Goal: Find specific page/section: Find specific page/section

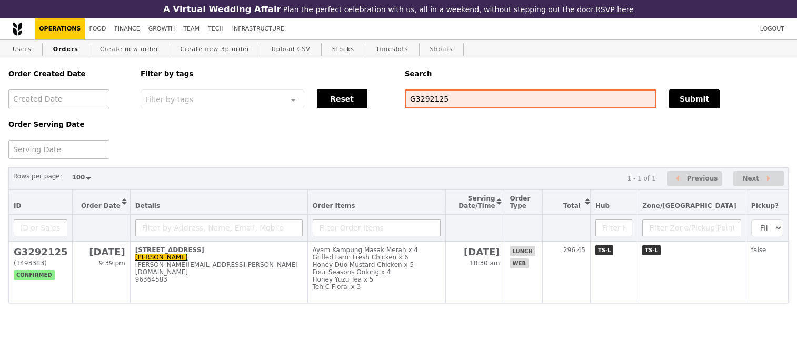
select select "100"
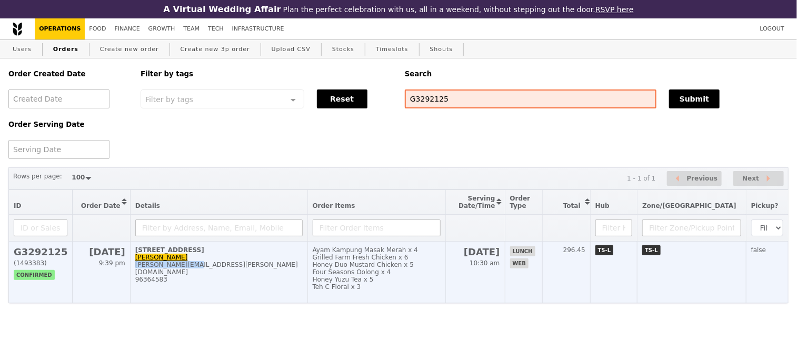
drag, startPoint x: 193, startPoint y: 275, endPoint x: 135, endPoint y: 278, distance: 58.0
click at [135, 276] on div "[PERSON_NAME][EMAIL_ADDRESS][PERSON_NAME][DOMAIN_NAME]" at bounding box center [218, 268] width 167 height 15
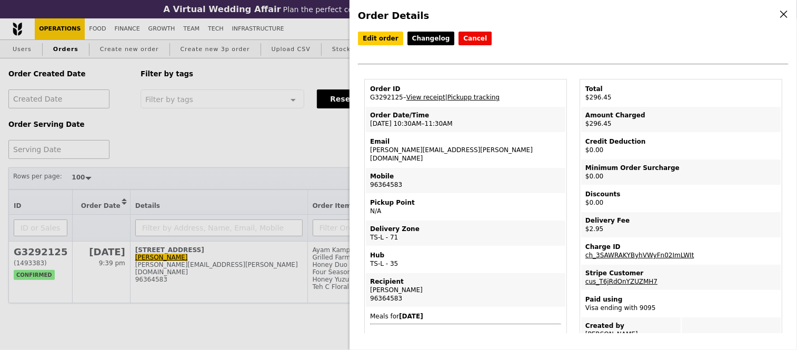
click at [387, 155] on td "Email [PERSON_NAME][EMAIL_ADDRESS][PERSON_NAME][DOMAIN_NAME]" at bounding box center [465, 150] width 199 height 34
copy td "[PERSON_NAME][EMAIL_ADDRESS][PERSON_NAME][DOMAIN_NAME]"
click at [211, 81] on div "Order Details Edit order Changelog Cancel Order ID G3292125 – View receipt | Pi…" at bounding box center [398, 175] width 797 height 350
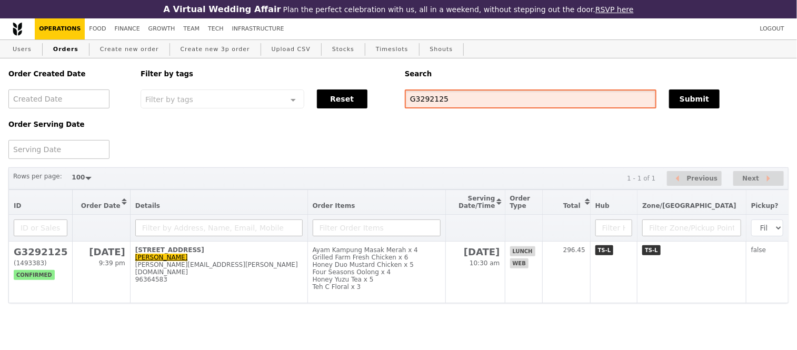
click at [416, 107] on input "G3292125" at bounding box center [531, 98] width 252 height 19
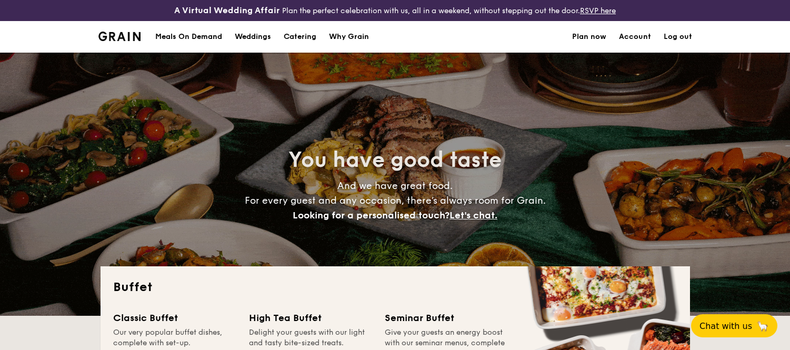
select select
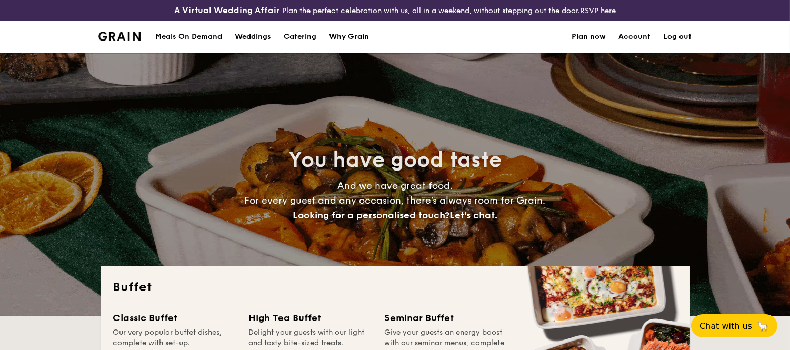
click at [178, 38] on div "Meals On Demand" at bounding box center [188, 37] width 67 height 32
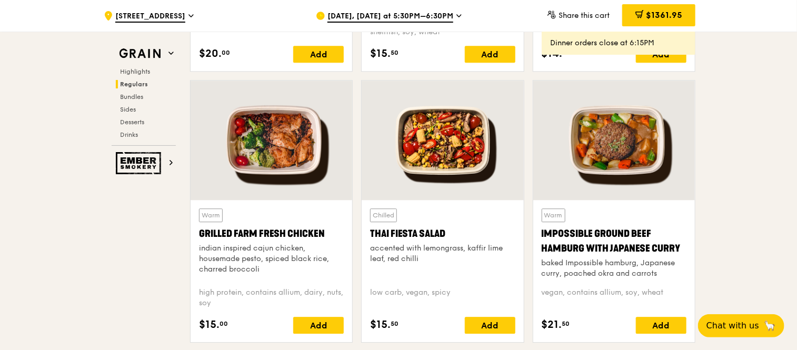
scroll to position [1195, 0]
